Goal: Task Accomplishment & Management: Manage account settings

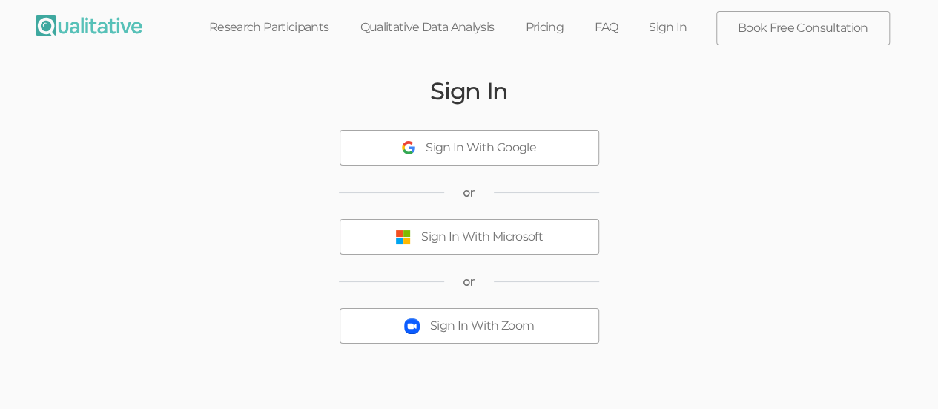
click at [485, 237] on div "Sign In With Microsoft" at bounding box center [482, 236] width 122 height 17
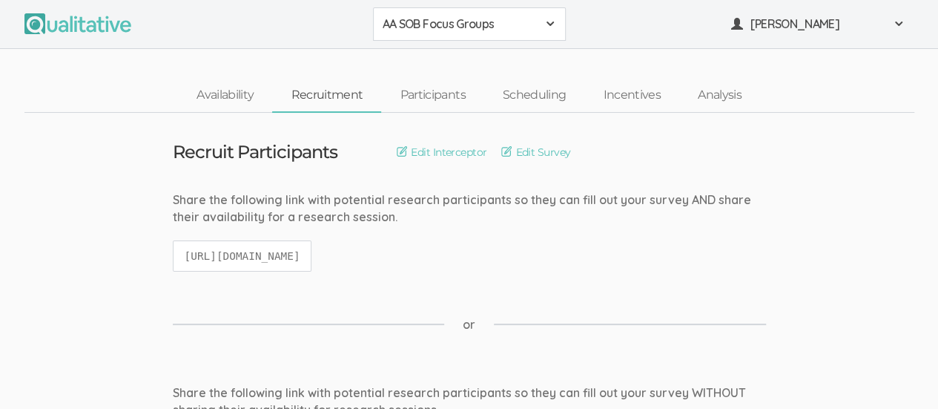
click at [551, 26] on span at bounding box center [551, 24] width 12 height 12
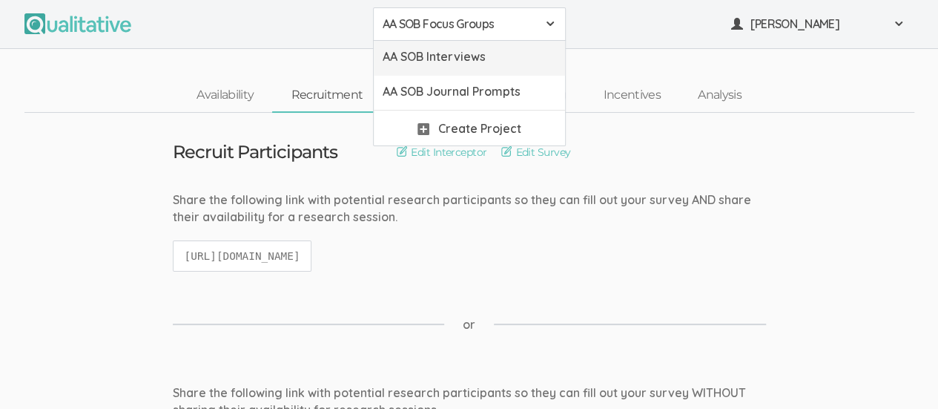
click at [519, 59] on span "AA SOB Interviews" at bounding box center [470, 56] width 174 height 17
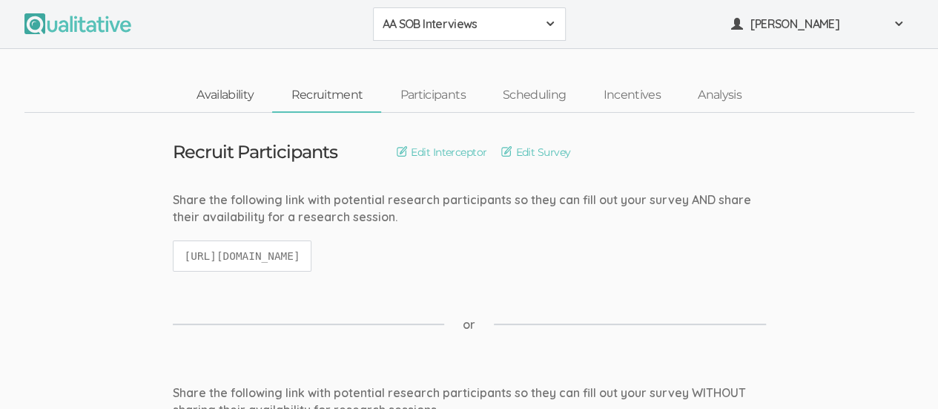
click at [216, 97] on link "Availability" at bounding box center [225, 95] width 94 height 32
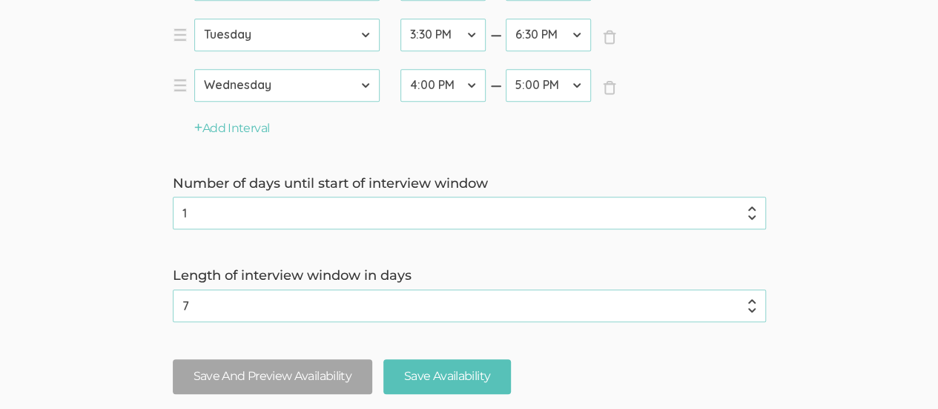
scroll to position [539, 0]
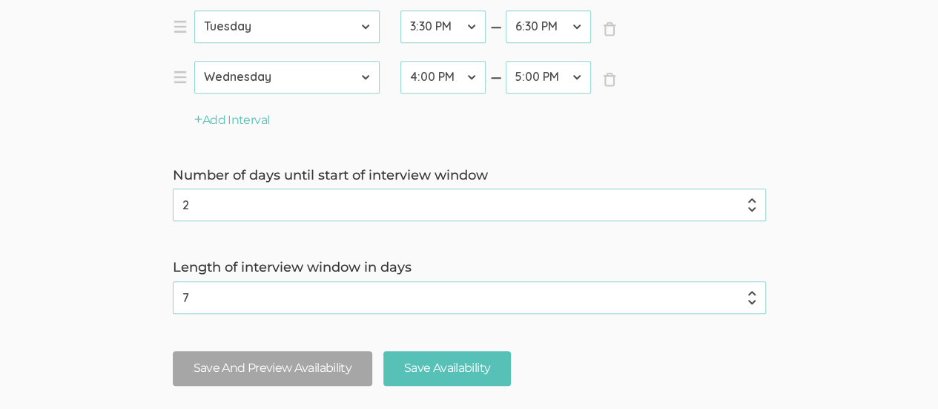
click at [754, 197] on input "2" at bounding box center [469, 204] width 593 height 33
click at [754, 210] on input "1" at bounding box center [469, 204] width 593 height 33
type input "0"
click at [754, 210] on input "0" at bounding box center [469, 204] width 593 height 33
click at [441, 372] on input "Save Availability" at bounding box center [448, 368] width 128 height 35
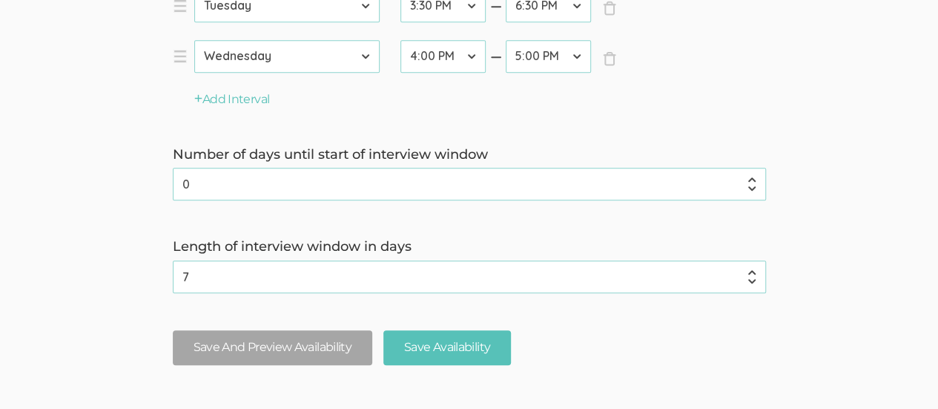
scroll to position [564, 0]
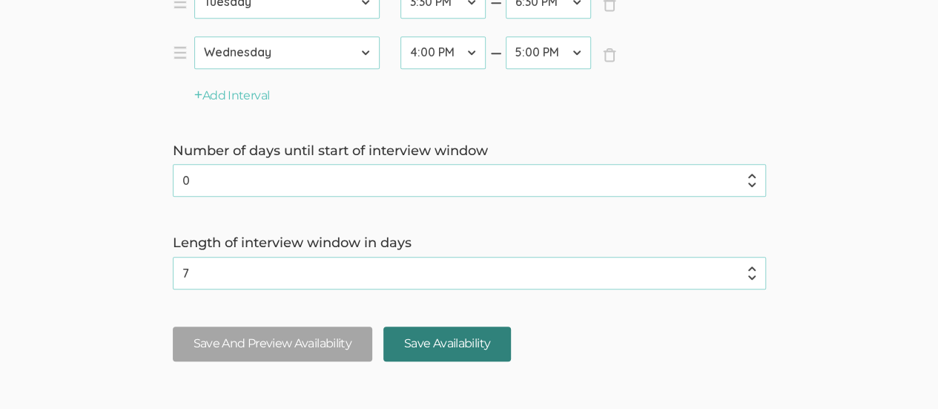
click at [456, 344] on input "Save Availability" at bounding box center [448, 343] width 128 height 35
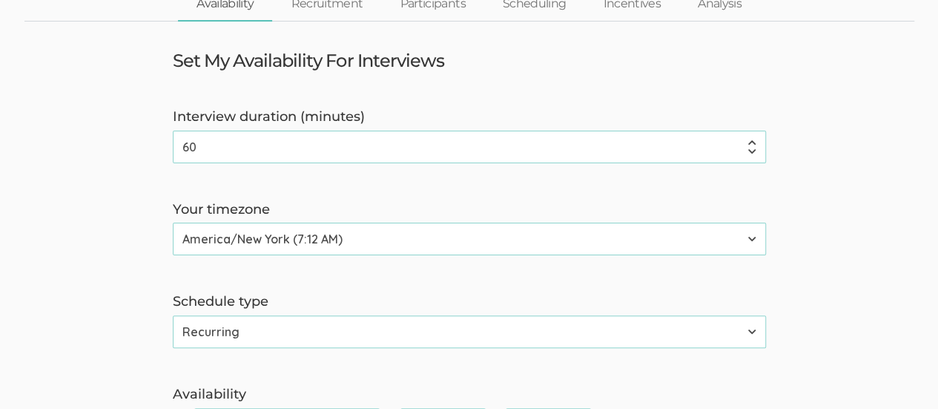
scroll to position [0, 0]
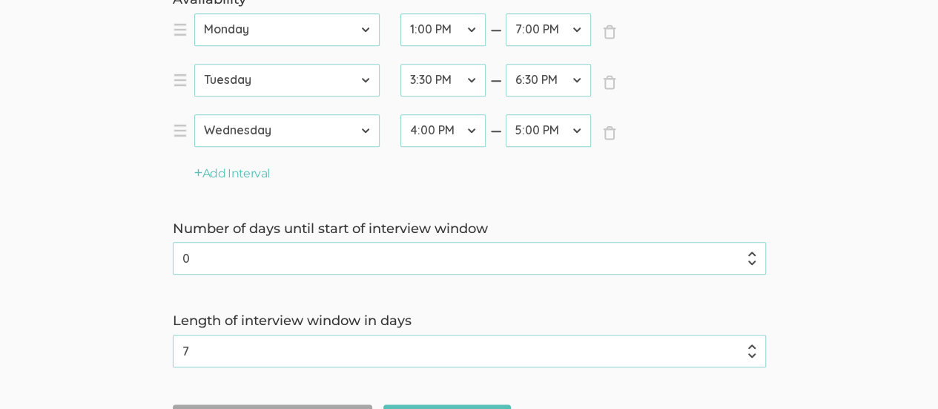
drag, startPoint x: 946, startPoint y: 280, endPoint x: 949, endPoint y: 253, distance: 27.6
